Goal: Task Accomplishment & Management: Use online tool/utility

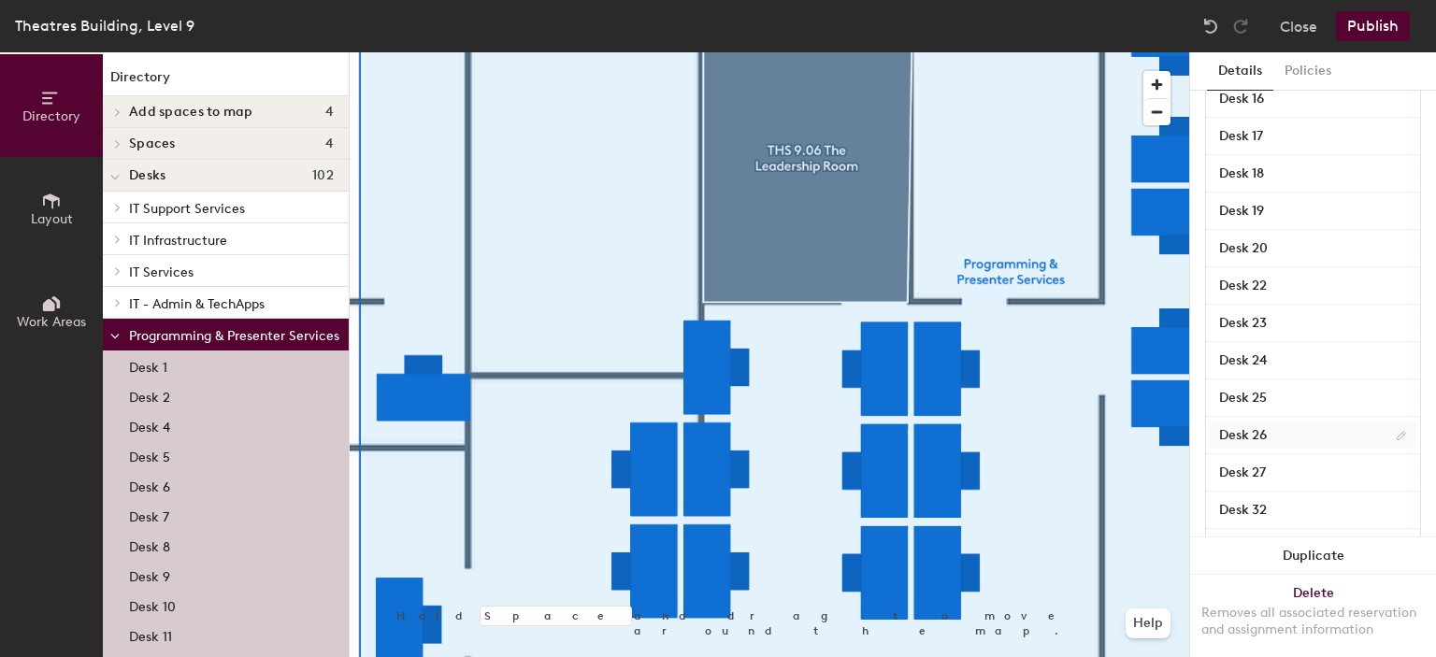
scroll to position [623, 0]
click at [1295, 210] on input "Desk 20" at bounding box center [1313, 214] width 207 height 26
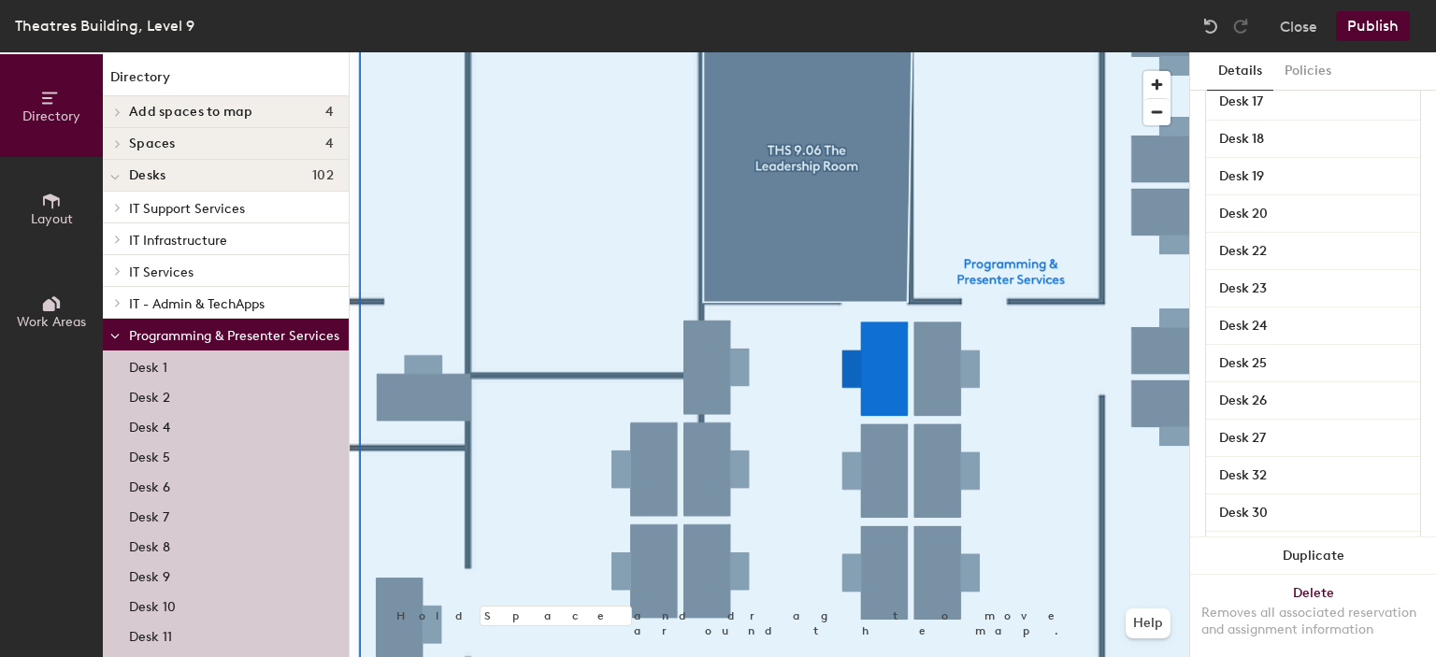
click at [1408, 209] on div "Details Policies Programming & Presenter Services Amenities 1 Dual Screens 1 Do…" at bounding box center [1313, 354] width 246 height 605
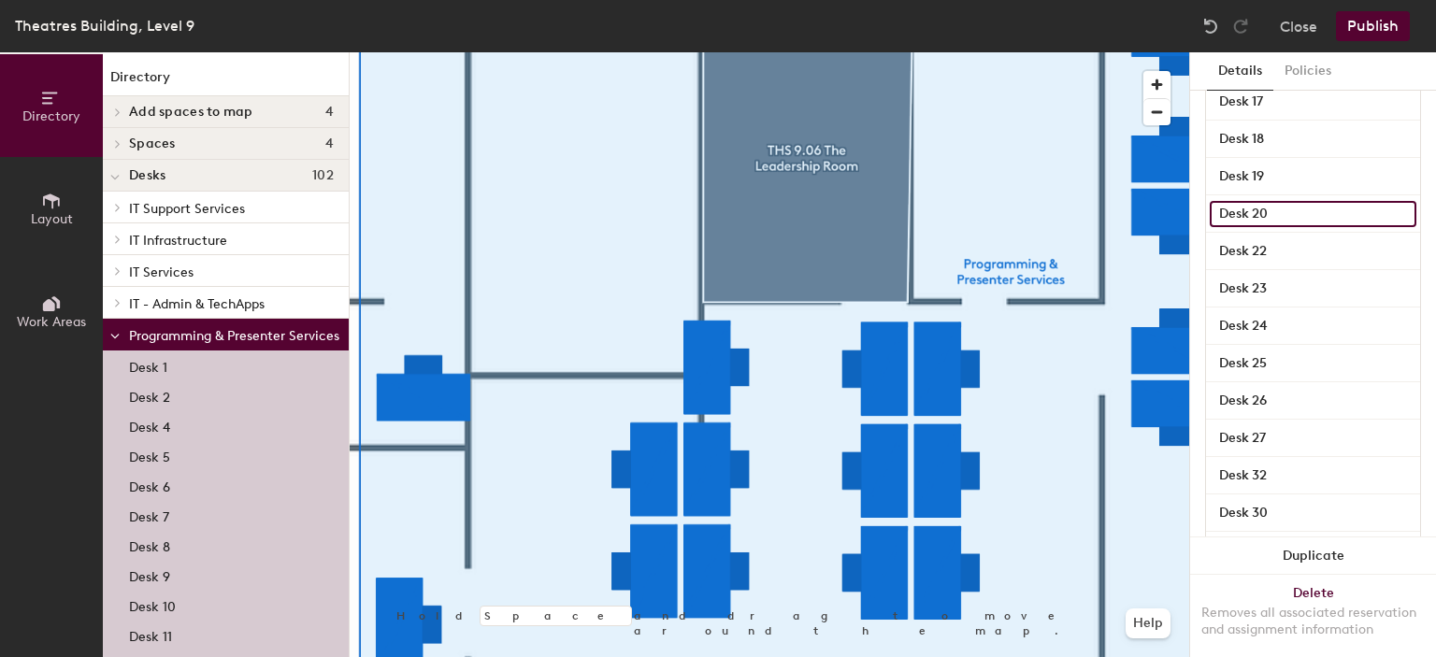
click at [1396, 212] on input "Desk 20" at bounding box center [1313, 214] width 207 height 26
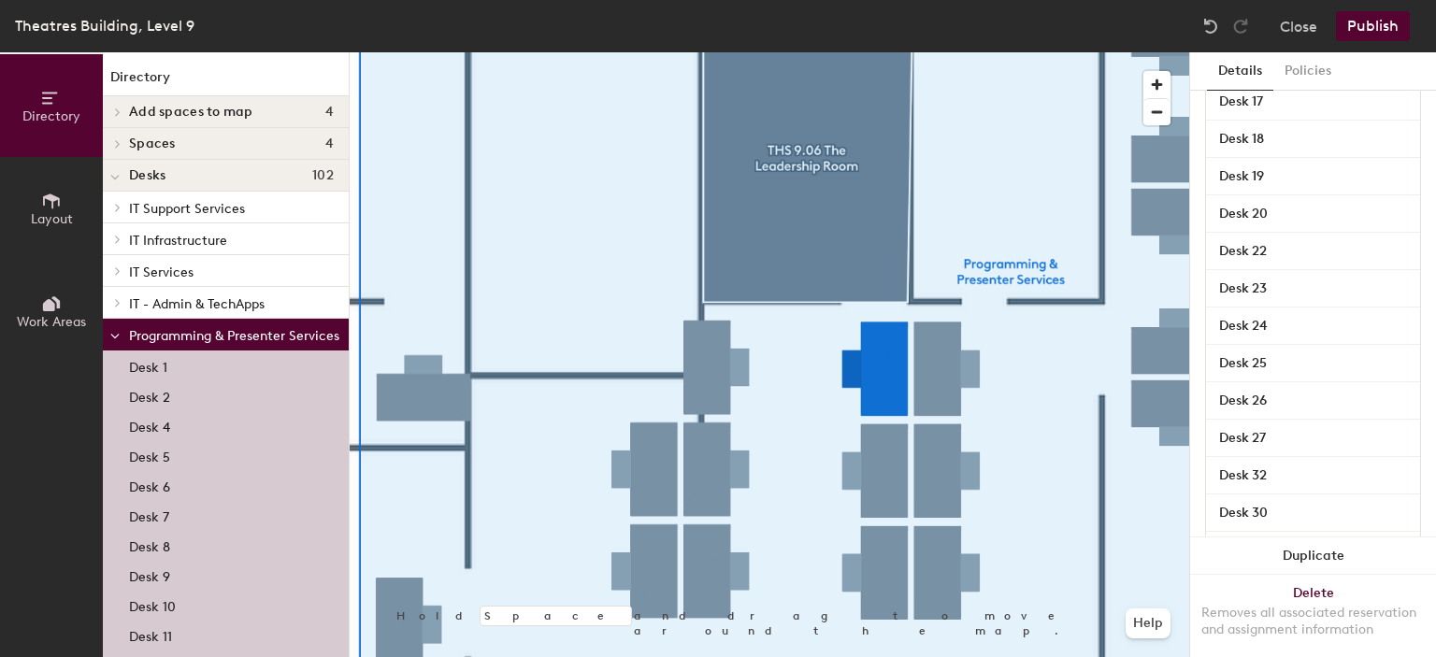
click at [79, 223] on button "Layout" at bounding box center [51, 208] width 103 height 103
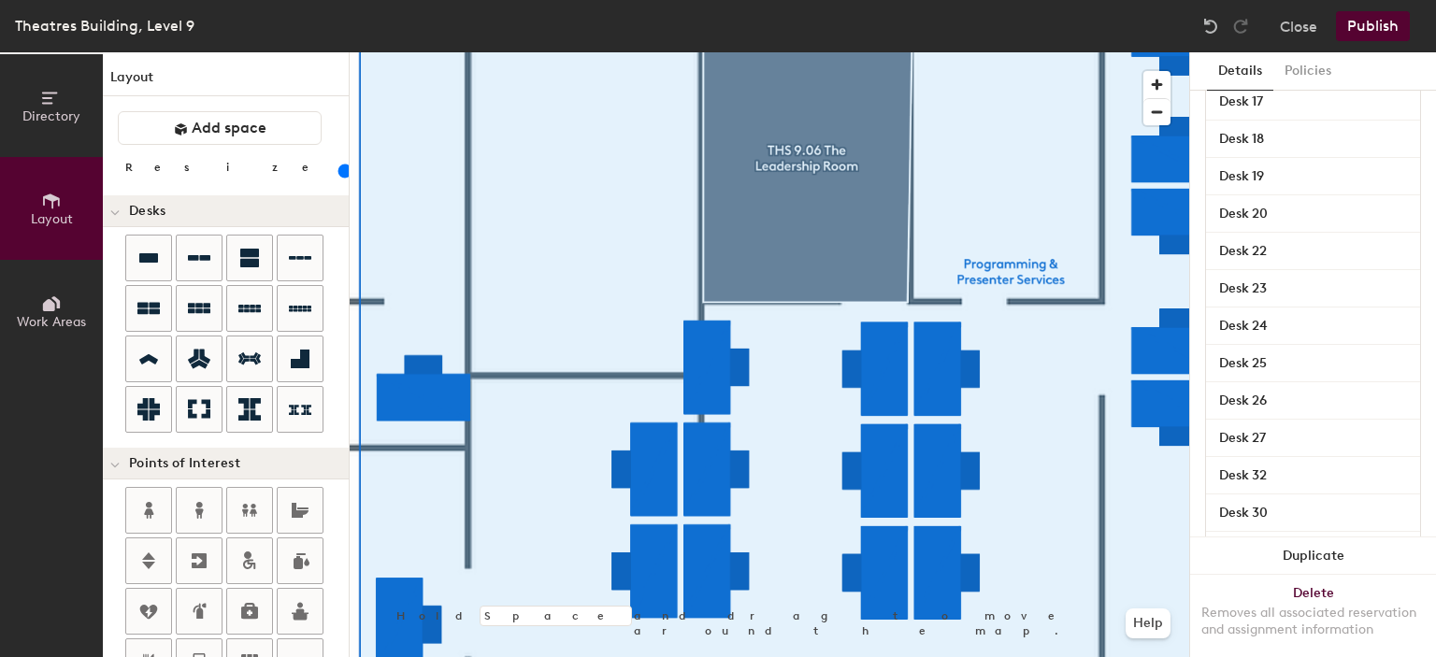
click at [49, 310] on icon at bounding box center [49, 305] width 12 height 12
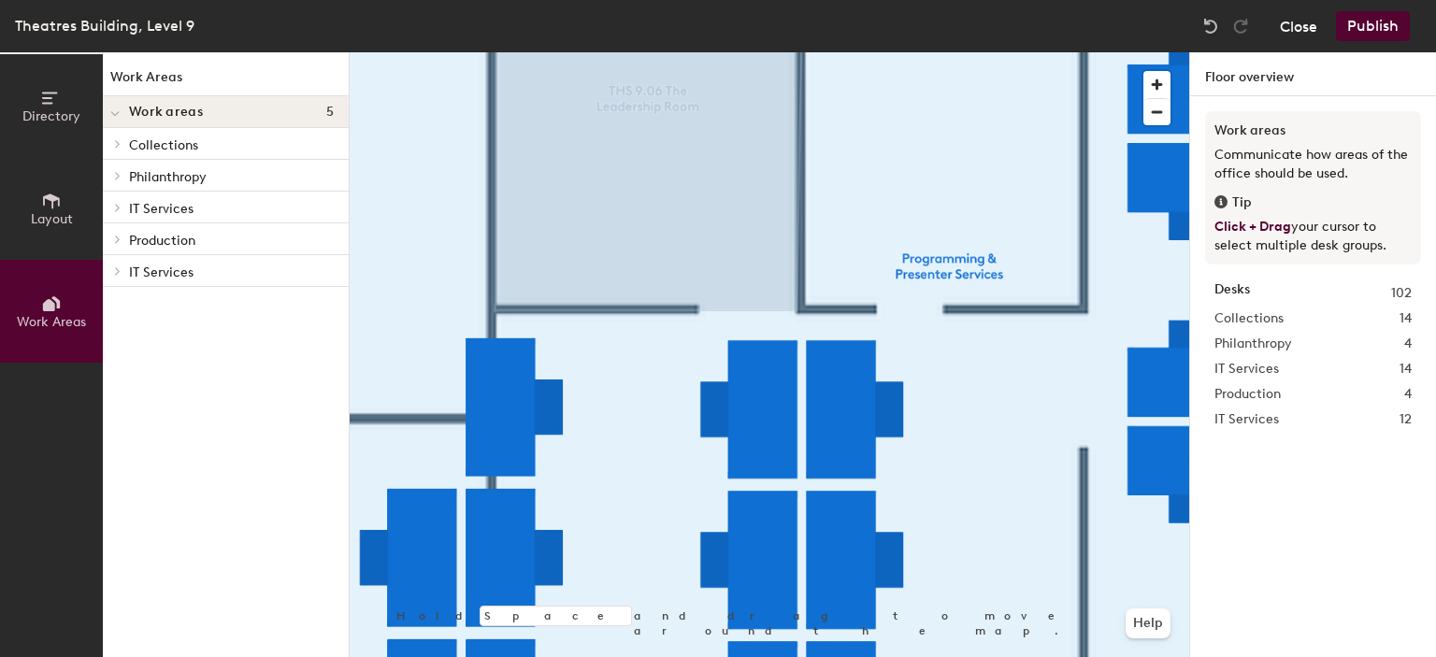
click at [1298, 25] on button "Close" at bounding box center [1298, 26] width 37 height 30
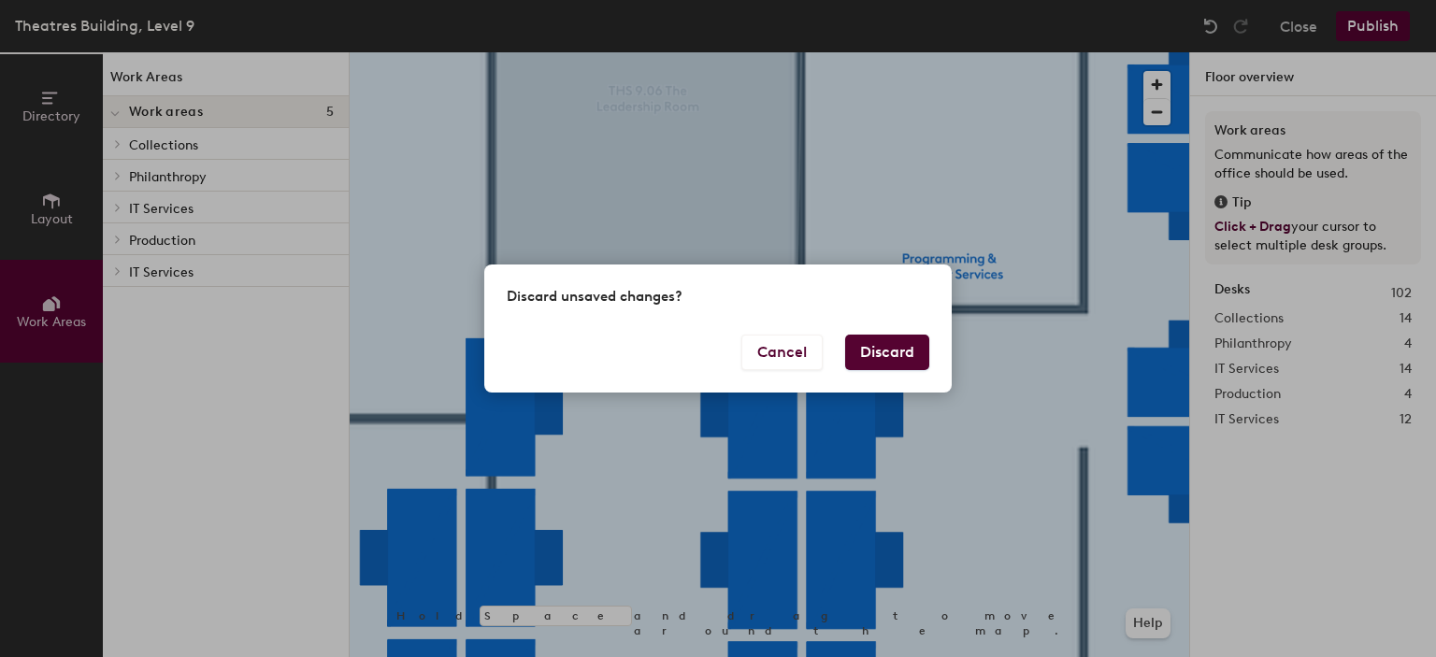
click at [846, 347] on button "Discard" at bounding box center [887, 353] width 84 height 36
